Goal: Navigation & Orientation: Find specific page/section

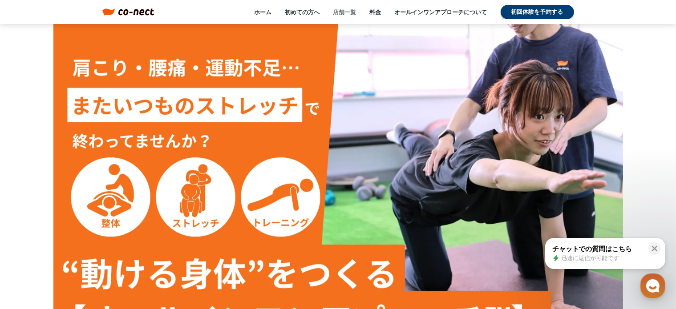
click at [342, 10] on link "店舗一覧" at bounding box center [344, 12] width 23 height 8
